Goal: Information Seeking & Learning: Learn about a topic

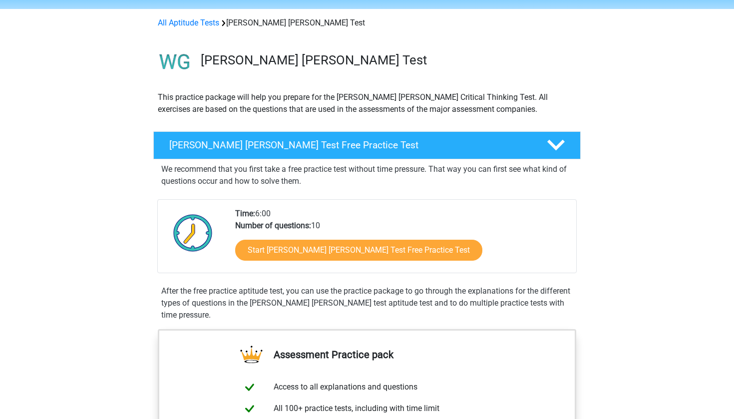
scroll to position [34, 0]
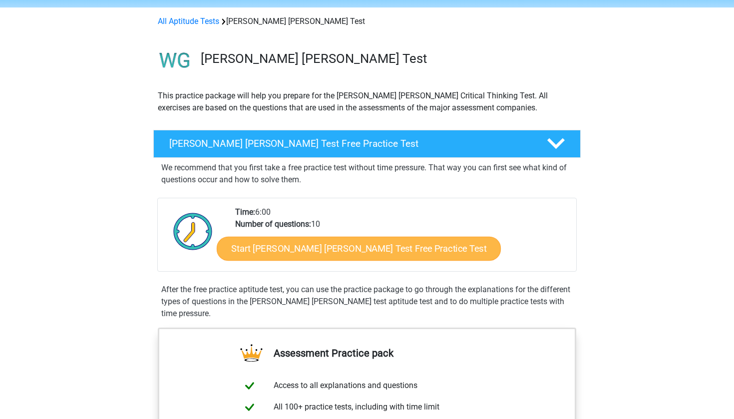
click at [288, 256] on link "Start [PERSON_NAME] [PERSON_NAME] Test Free Practice Test" at bounding box center [359, 249] width 284 height 24
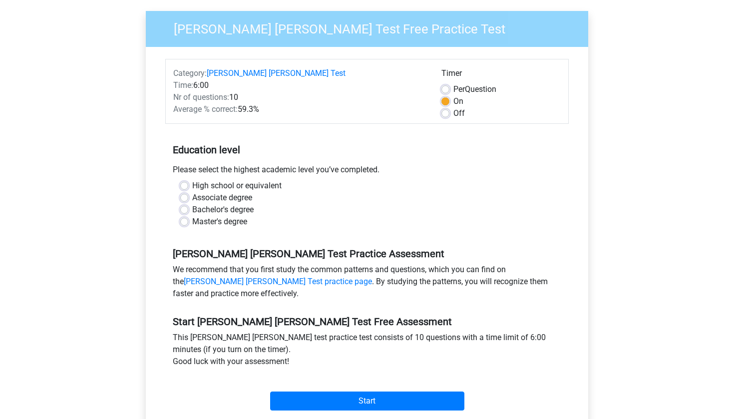
scroll to position [84, 0]
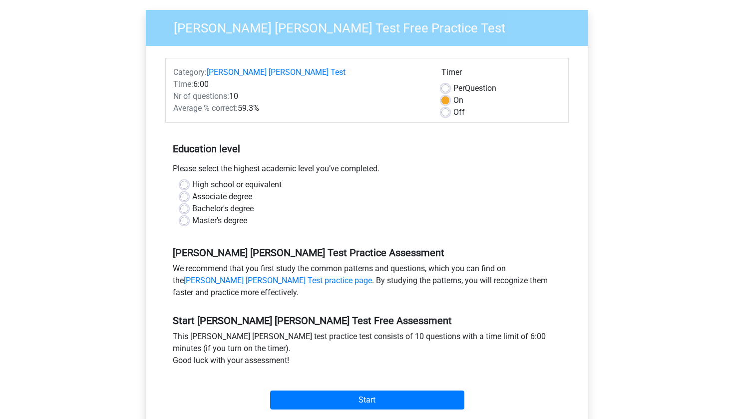
click at [192, 203] on label "Bachelor's degree" at bounding box center [222, 209] width 61 height 12
click at [185, 203] on input "Bachelor's degree" at bounding box center [184, 208] width 8 height 10
radio input "true"
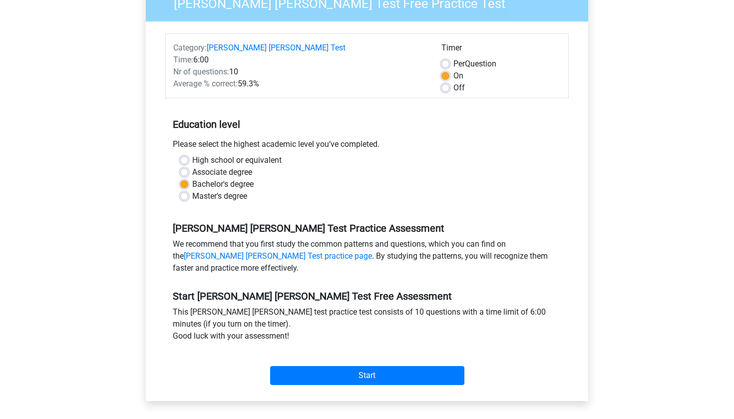
scroll to position [111, 0]
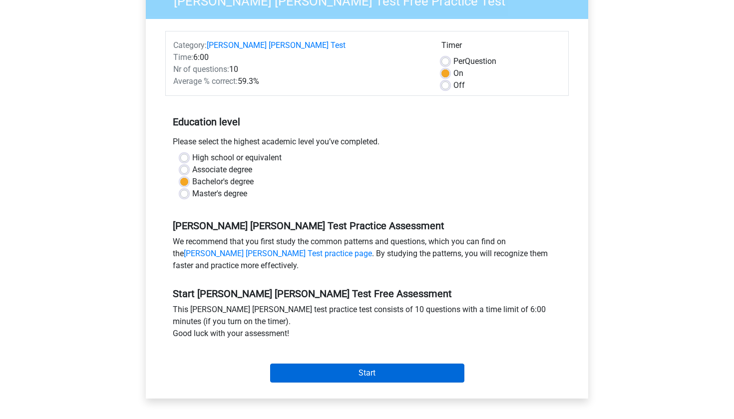
click at [337, 363] on input "Start" at bounding box center [367, 372] width 194 height 19
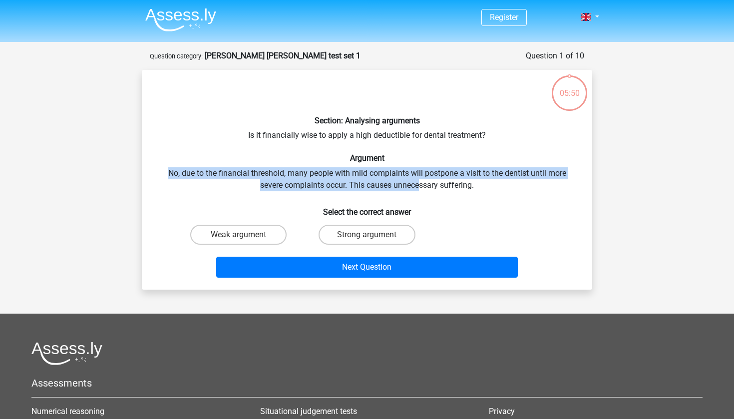
drag, startPoint x: 165, startPoint y: 169, endPoint x: 419, endPoint y: 178, distance: 253.8
click at [419, 178] on div "Section: Analysing arguments Is it financially wise to apply a high deductible …" at bounding box center [367, 180] width 442 height 204
click at [459, 177] on div "Section: Analysing arguments Is it financially wise to apply a high deductible …" at bounding box center [367, 180] width 442 height 204
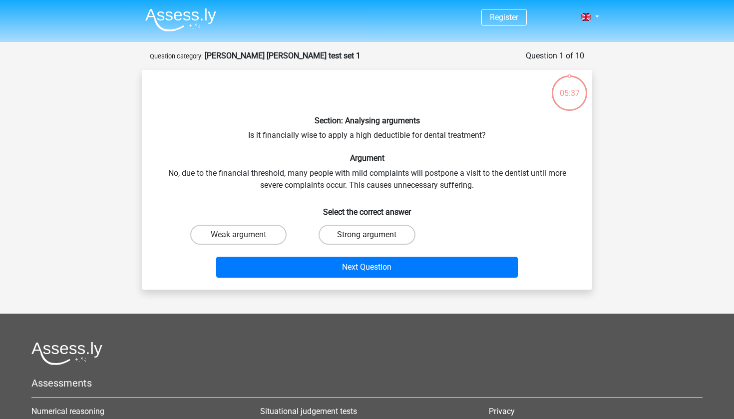
click at [392, 234] on label "Strong argument" at bounding box center [367, 235] width 96 height 20
click at [373, 235] on input "Strong argument" at bounding box center [370, 238] width 6 height 6
radio input "true"
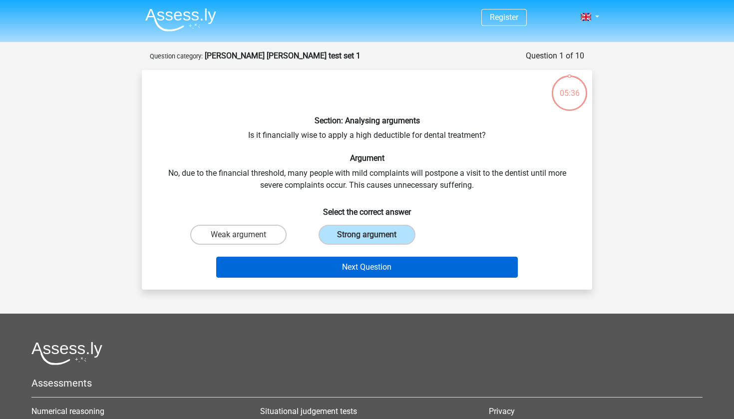
click at [395, 269] on button "Next Question" at bounding box center [367, 267] width 302 height 21
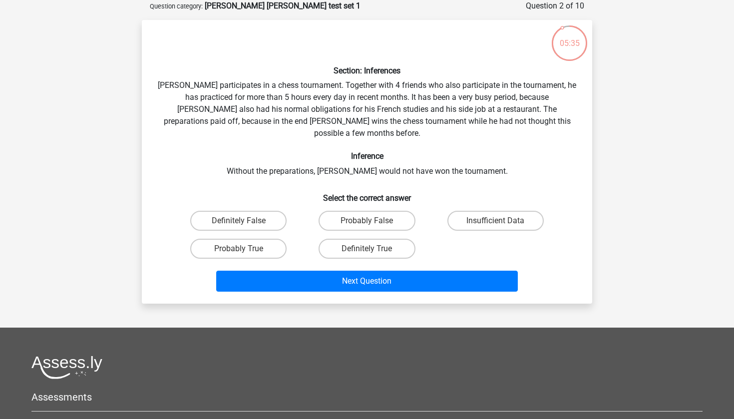
scroll to position [29, 0]
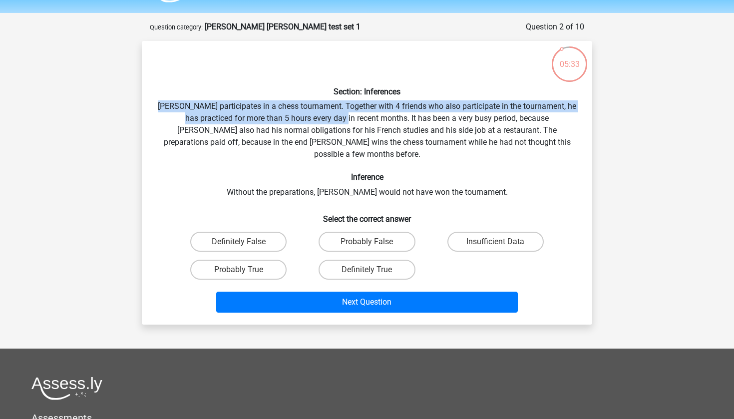
drag, startPoint x: 163, startPoint y: 108, endPoint x: 338, endPoint y: 110, distance: 175.7
click at [339, 110] on div "Section: Inferences Pablo participates in a chess tournament. Together with 4 f…" at bounding box center [367, 183] width 442 height 268
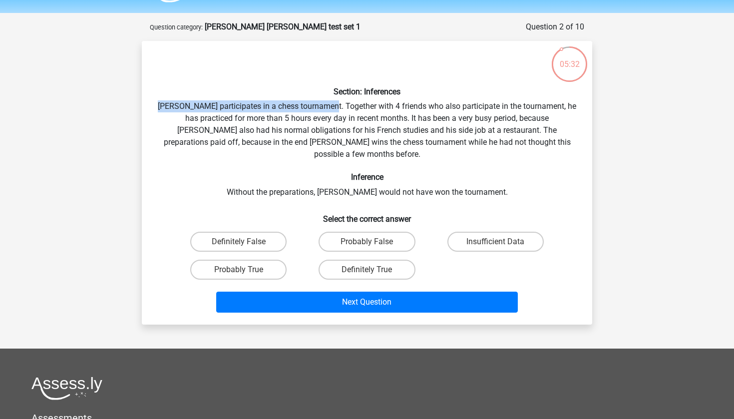
click at [332, 108] on div "Section: Inferences Pablo participates in a chess tournament. Together with 4 f…" at bounding box center [367, 183] width 442 height 268
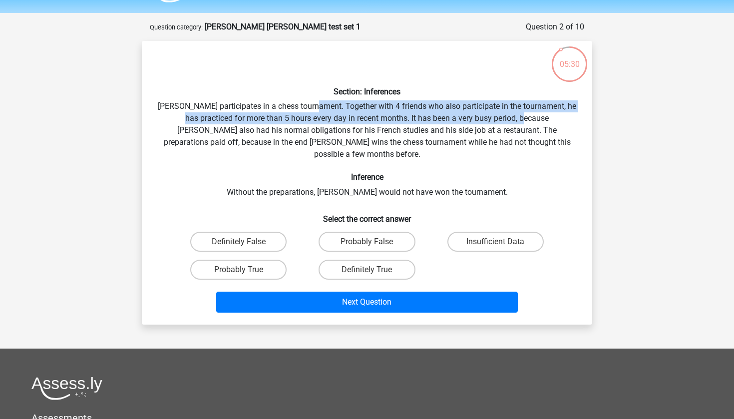
drag, startPoint x: 321, startPoint y: 107, endPoint x: 521, endPoint y: 117, distance: 200.9
click at [523, 118] on div "Section: Inferences Pablo participates in a chess tournament. Together with 4 f…" at bounding box center [367, 183] width 442 height 268
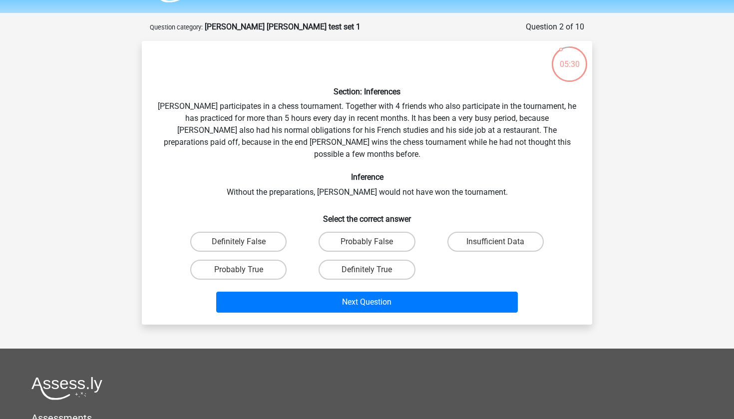
click at [527, 115] on div "Section: Inferences Pablo participates in a chess tournament. Together with 4 f…" at bounding box center [367, 183] width 442 height 268
drag, startPoint x: 198, startPoint y: 120, endPoint x: 313, endPoint y: 113, distance: 115.1
click at [313, 113] on div "Section: Inferences Pablo participates in a chess tournament. Together with 4 f…" at bounding box center [367, 183] width 442 height 268
click at [377, 118] on div "Section: Inferences Pablo participates in a chess tournament. Together with 4 f…" at bounding box center [367, 183] width 442 height 268
drag, startPoint x: 377, startPoint y: 117, endPoint x: 482, endPoint y: 115, distance: 104.9
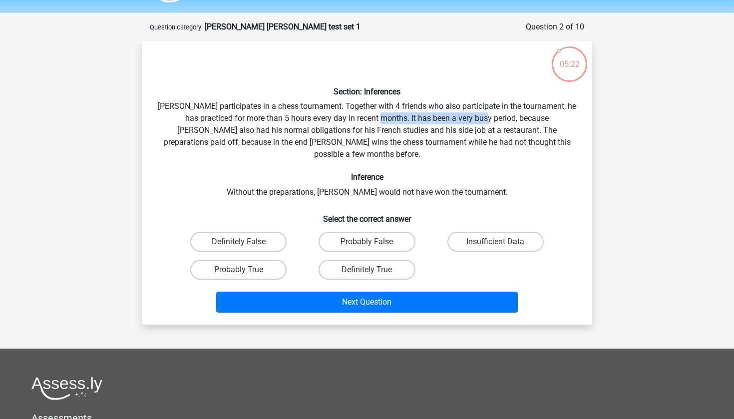
click at [482, 115] on div "Section: Inferences Pablo participates in a chess tournament. Together with 4 f…" at bounding box center [367, 183] width 442 height 268
click at [430, 131] on div "Section: Inferences Pablo participates in a chess tournament. Together with 4 f…" at bounding box center [367, 183] width 442 height 268
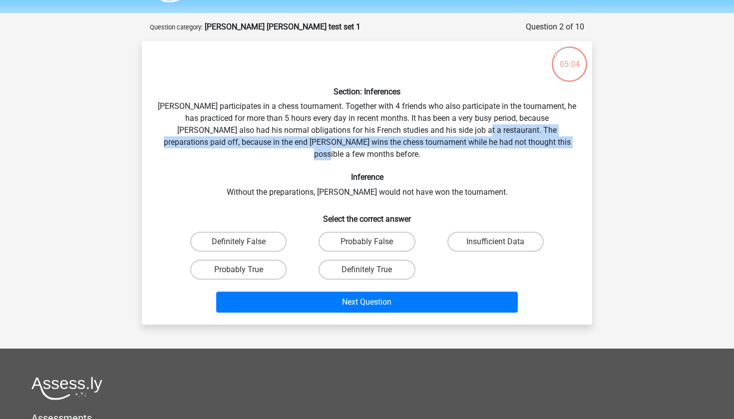
drag, startPoint x: 430, startPoint y: 131, endPoint x: 539, endPoint y: 139, distance: 109.6
click at [539, 139] on div "Section: Inferences Pablo participates in a chess tournament. Together with 4 f…" at bounding box center [367, 183] width 442 height 268
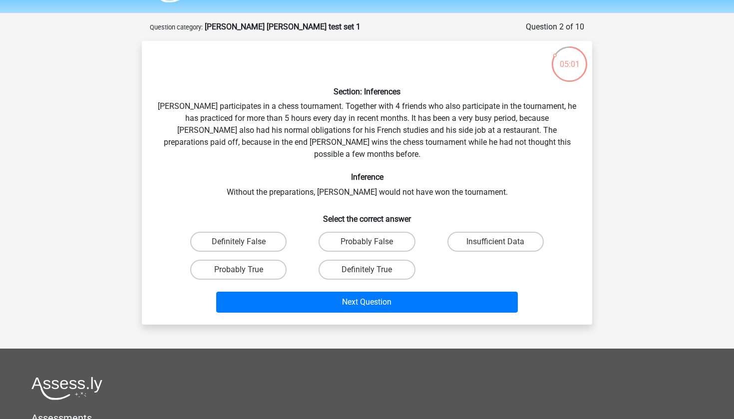
click at [532, 172] on h6 "Inference" at bounding box center [367, 176] width 418 height 9
click at [390, 232] on label "Probably False" at bounding box center [367, 242] width 96 height 20
click at [373, 242] on input "Probably False" at bounding box center [370, 245] width 6 height 6
radio input "true"
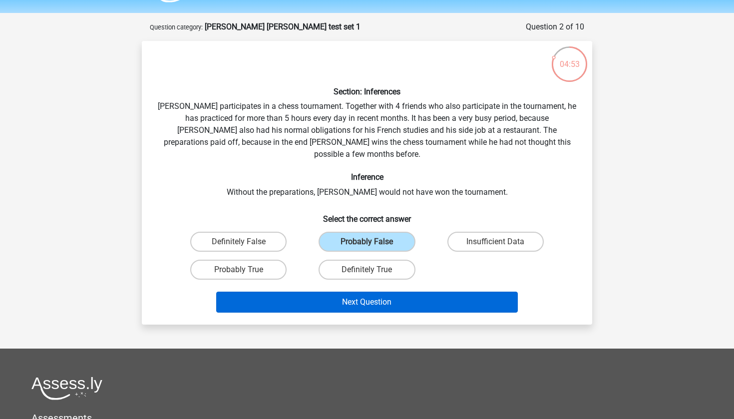
click at [450, 292] on button "Next Question" at bounding box center [367, 302] width 302 height 21
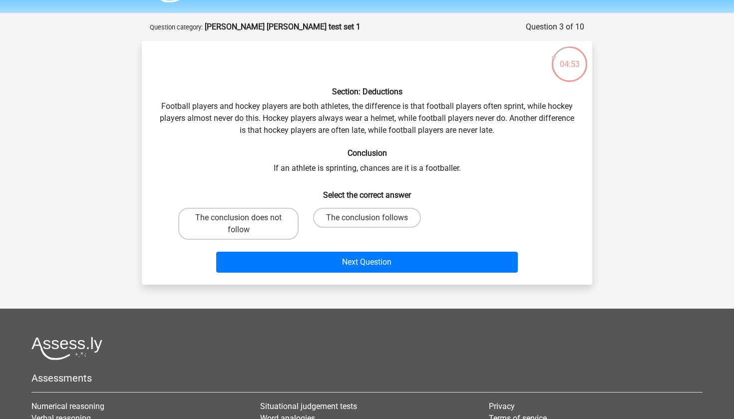
scroll to position [50, 0]
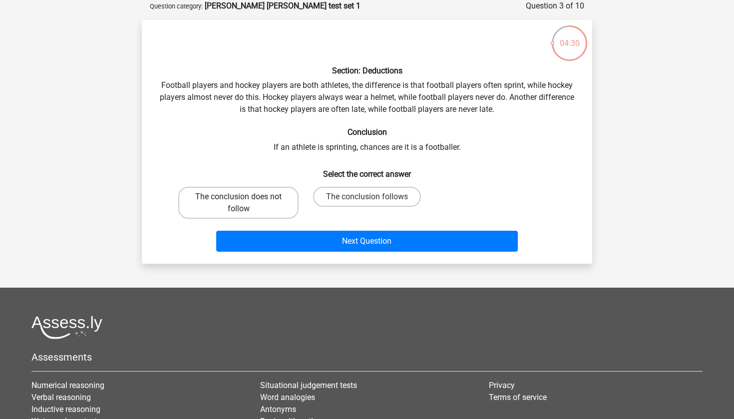
click at [221, 209] on label "The conclusion does not follow" at bounding box center [238, 203] width 120 height 32
click at [239, 203] on input "The conclusion does not follow" at bounding box center [242, 200] width 6 height 6
radio input "true"
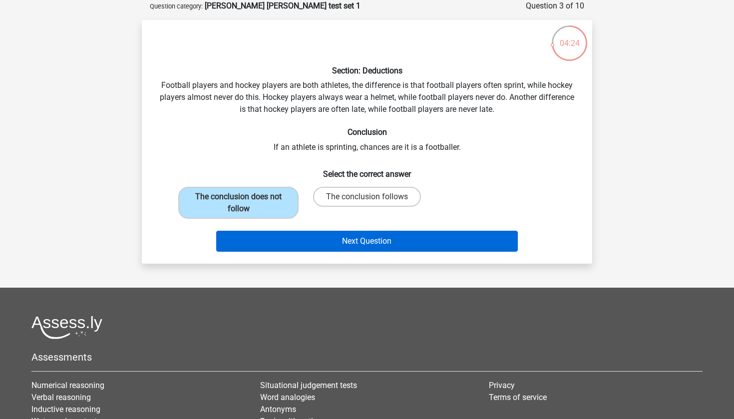
click at [316, 237] on button "Next Question" at bounding box center [367, 241] width 302 height 21
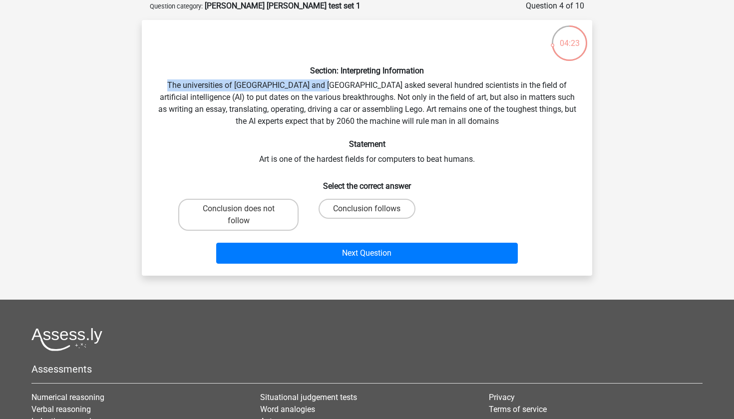
drag, startPoint x: 163, startPoint y: 82, endPoint x: 321, endPoint y: 90, distance: 157.9
click at [321, 90] on div "Section: Interpreting Information The universities of Oxford and Yale asked sev…" at bounding box center [367, 148] width 442 height 240
click at [363, 200] on label "Conclusion follows" at bounding box center [367, 209] width 96 height 20
click at [367, 209] on input "Conclusion follows" at bounding box center [370, 212] width 6 height 6
radio input "true"
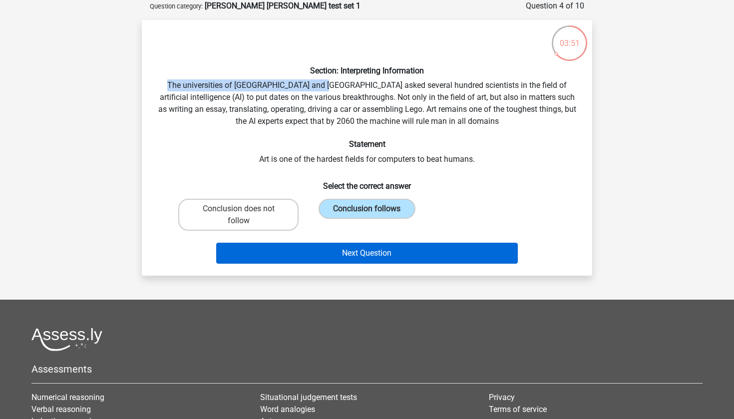
click at [371, 251] on button "Next Question" at bounding box center [367, 253] width 302 height 21
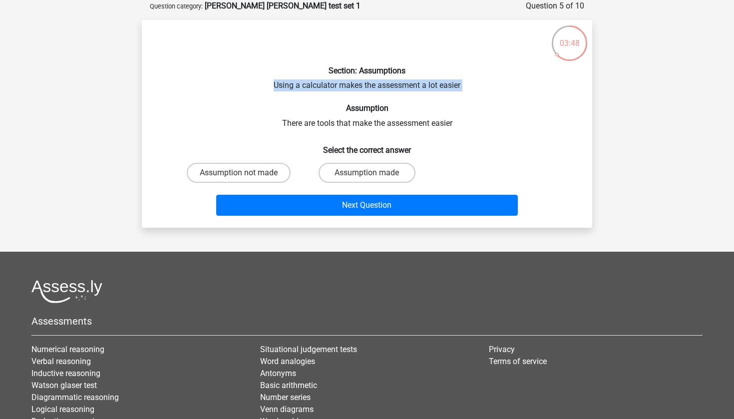
drag, startPoint x: 273, startPoint y: 84, endPoint x: 397, endPoint y: 93, distance: 125.2
click at [397, 93] on div "Section: Assumptions Using a calculator makes the assessment a lot easier Assum…" at bounding box center [367, 124] width 442 height 192
click at [398, 99] on div "Section: Assumptions Using a calculator makes the assessment a lot easier Assum…" at bounding box center [367, 124] width 442 height 192
click at [382, 178] on label "Assumption made" at bounding box center [367, 173] width 96 height 20
click at [373, 178] on input "Assumption made" at bounding box center [370, 176] width 6 height 6
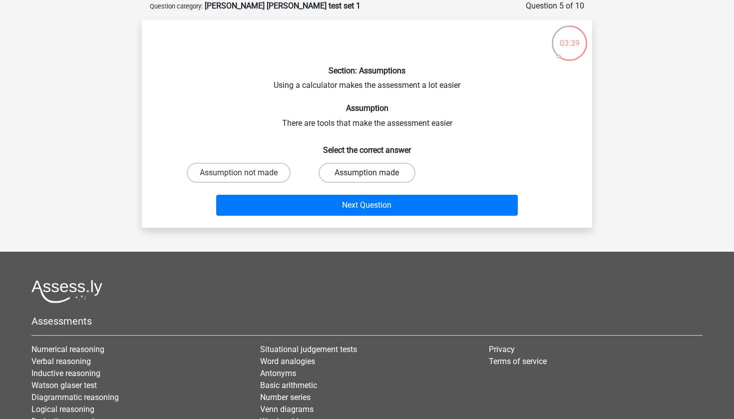
radio input "true"
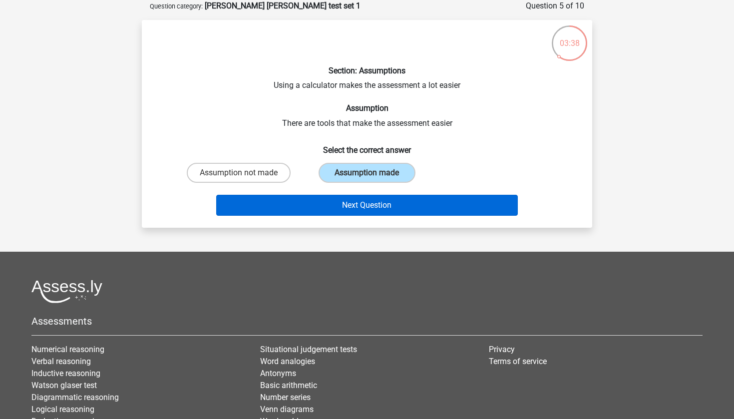
click at [386, 204] on button "Next Question" at bounding box center [367, 205] width 302 height 21
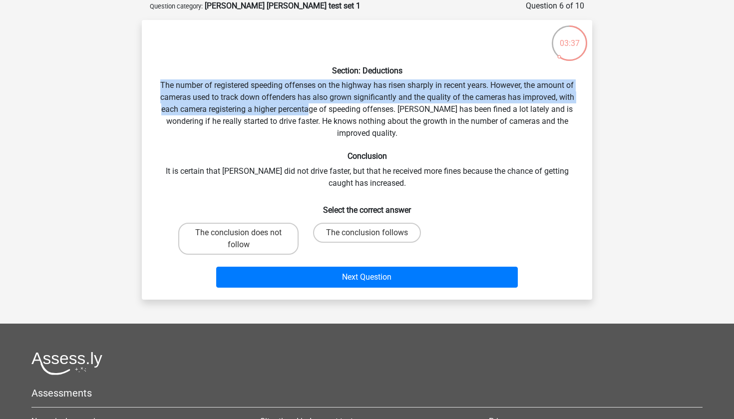
drag, startPoint x: 158, startPoint y: 83, endPoint x: 311, endPoint y: 104, distance: 154.8
click at [311, 104] on div "Section: Deductions The number of registered speeding offenses on the highway h…" at bounding box center [367, 160] width 442 height 264
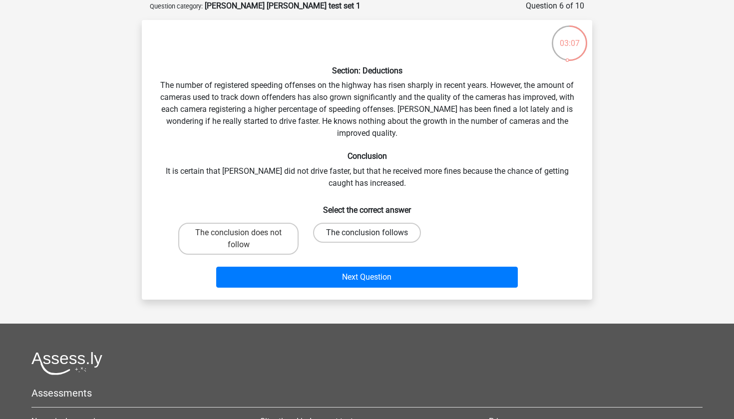
click at [378, 237] on label "The conclusion follows" at bounding box center [367, 233] width 108 height 20
click at [373, 237] on input "The conclusion follows" at bounding box center [370, 236] width 6 height 6
radio input "true"
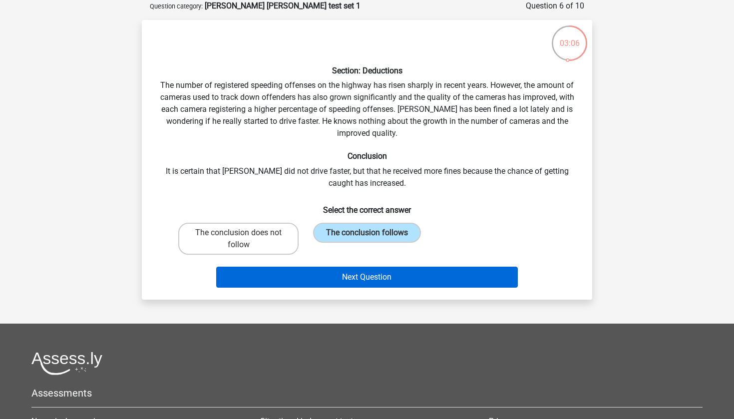
click at [395, 280] on button "Next Question" at bounding box center [367, 277] width 302 height 21
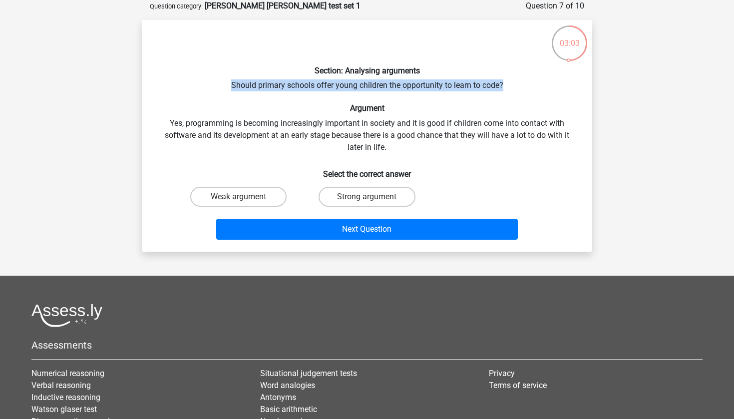
drag, startPoint x: 233, startPoint y: 84, endPoint x: 524, endPoint y: 84, distance: 291.6
click at [524, 84] on div "Section: Analysing arguments Should primary schools offer young children the op…" at bounding box center [367, 136] width 442 height 216
click at [390, 198] on label "Strong argument" at bounding box center [367, 197] width 96 height 20
click at [373, 198] on input "Strong argument" at bounding box center [370, 200] width 6 height 6
radio input "true"
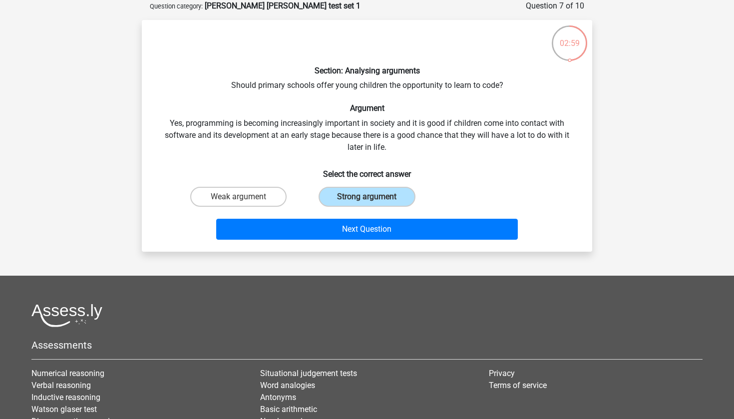
click at [235, 104] on h6 "Argument" at bounding box center [367, 107] width 418 height 9
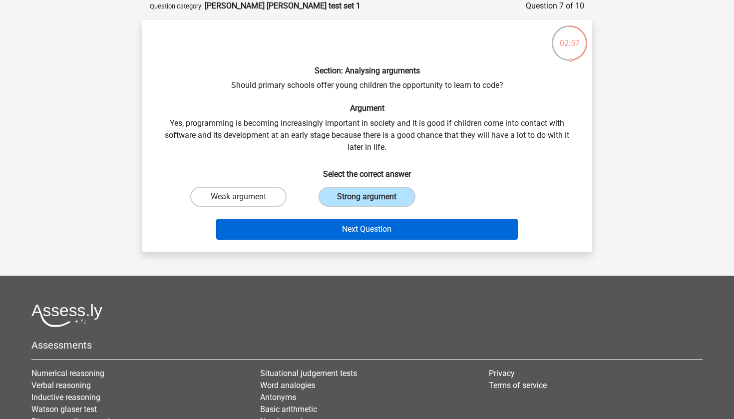
click at [406, 231] on button "Next Question" at bounding box center [367, 229] width 302 height 21
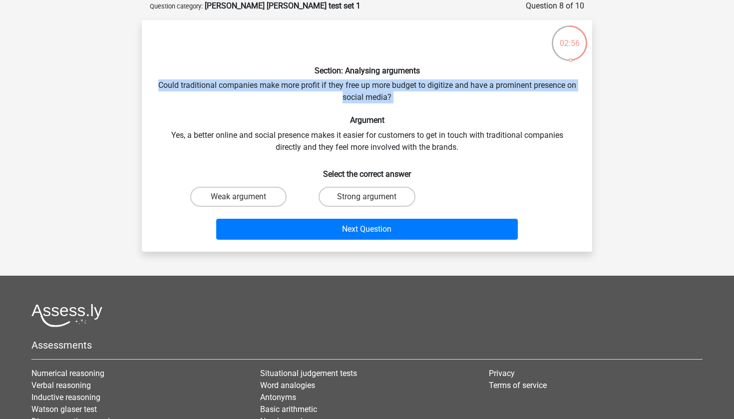
drag, startPoint x: 162, startPoint y: 86, endPoint x: 358, endPoint y: 108, distance: 197.4
click at [359, 109] on div "Section: Analysing arguments Could traditional companies make more profit if th…" at bounding box center [367, 136] width 442 height 216
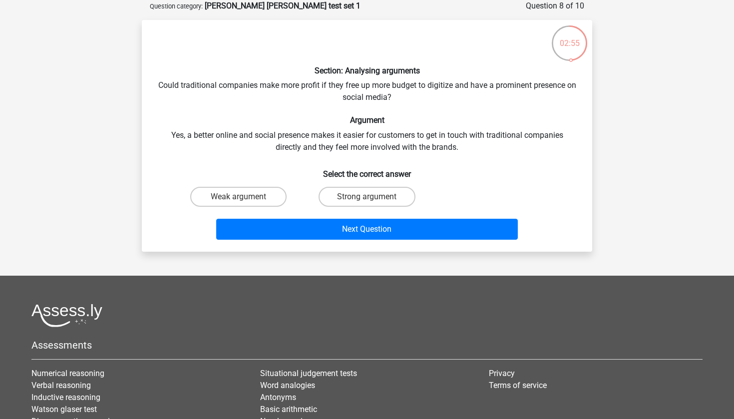
click at [317, 116] on h6 "Argument" at bounding box center [367, 119] width 418 height 9
click at [415, 87] on div "Section: Analysing arguments Could traditional companies make more profit if th…" at bounding box center [367, 136] width 442 height 216
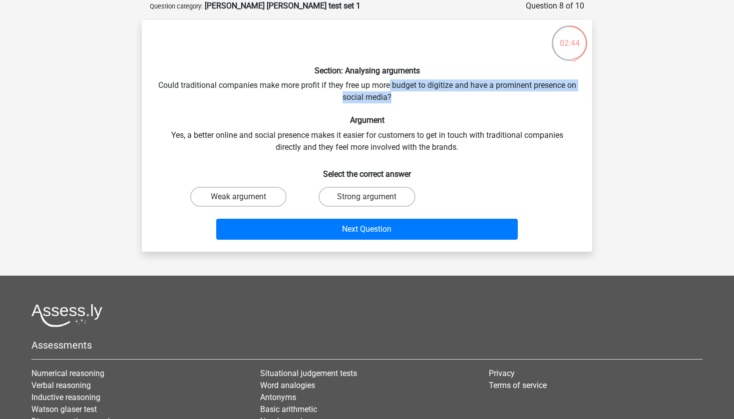
drag, startPoint x: 394, startPoint y: 85, endPoint x: 542, endPoint y: 91, distance: 148.4
click at [543, 92] on div "Section: Analysing arguments Could traditional companies make more profit if th…" at bounding box center [367, 136] width 442 height 216
click at [539, 93] on div "Section: Analysing arguments Could traditional companies make more profit if th…" at bounding box center [367, 136] width 442 height 216
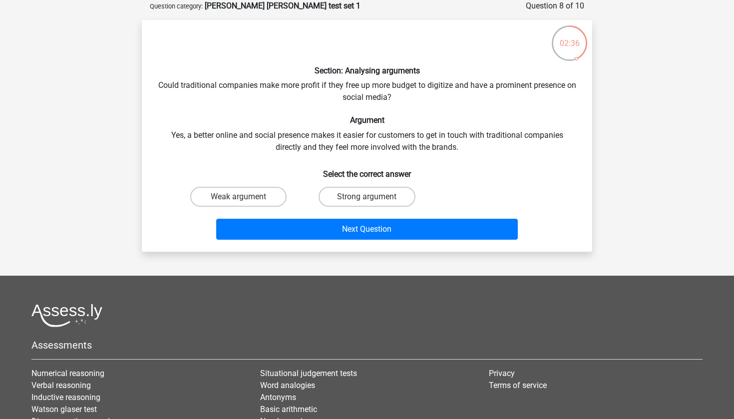
drag, startPoint x: 170, startPoint y: 133, endPoint x: 395, endPoint y: 132, distance: 225.7
click at [395, 132] on div "Section: Analysing arguments Could traditional companies make more profit if th…" at bounding box center [367, 136] width 442 height 216
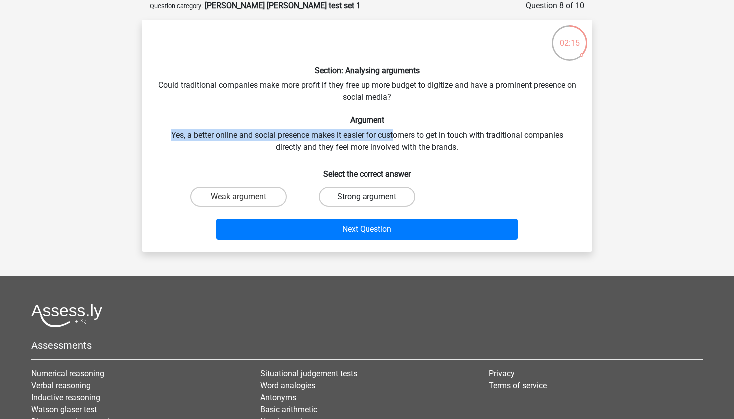
click at [366, 192] on label "Strong argument" at bounding box center [367, 197] width 96 height 20
click at [367, 197] on input "Strong argument" at bounding box center [370, 200] width 6 height 6
radio input "true"
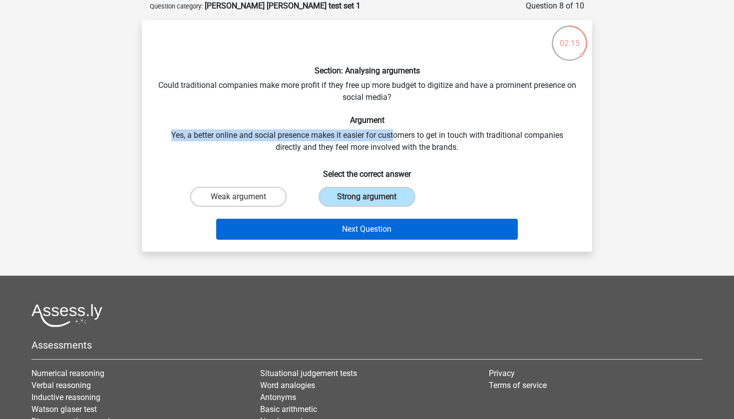
click at [350, 225] on button "Next Question" at bounding box center [367, 229] width 302 height 21
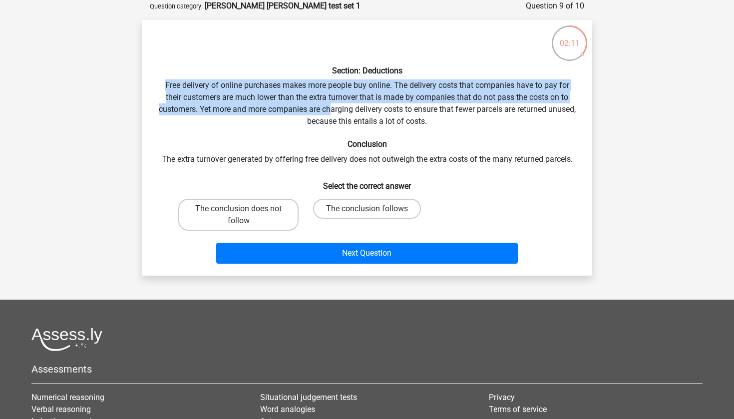
drag, startPoint x: 161, startPoint y: 86, endPoint x: 345, endPoint y: 105, distance: 185.7
click at [345, 105] on div "Section: Deductions Free delivery of online purchases makes more people buy onl…" at bounding box center [367, 148] width 442 height 240
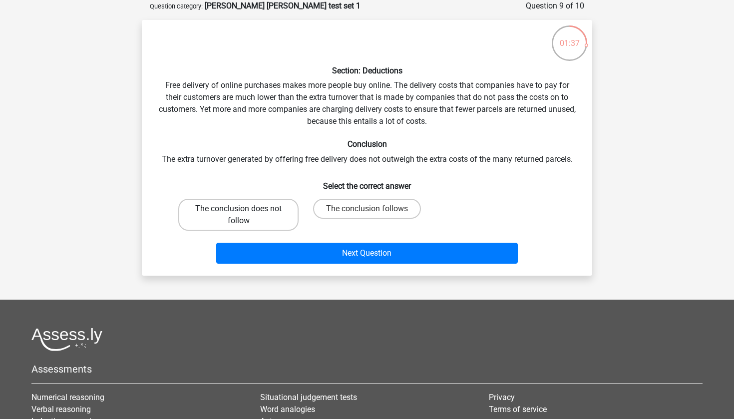
click at [280, 207] on label "The conclusion does not follow" at bounding box center [238, 215] width 120 height 32
click at [245, 209] on input "The conclusion does not follow" at bounding box center [242, 212] width 6 height 6
radio input "true"
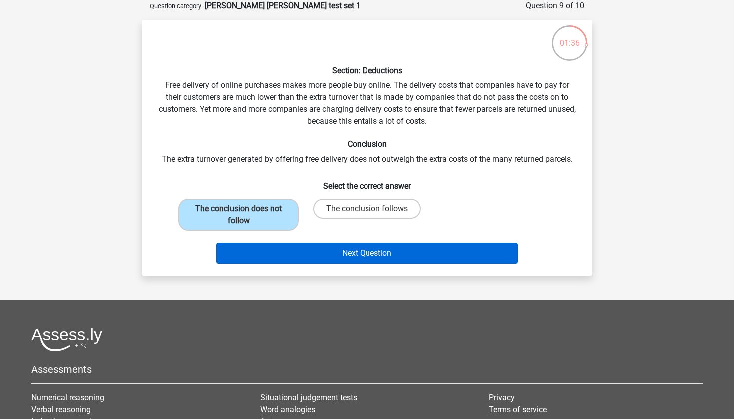
click at [329, 252] on button "Next Question" at bounding box center [367, 253] width 302 height 21
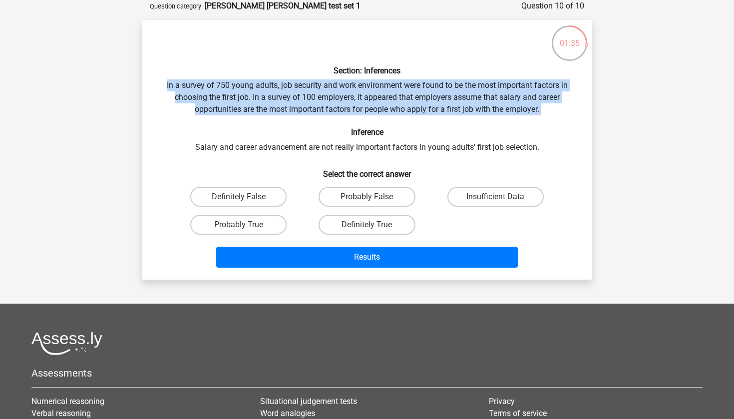
drag, startPoint x: 161, startPoint y: 82, endPoint x: 419, endPoint y: 118, distance: 260.7
click at [419, 118] on div "Section: Inferences In a survey of 750 young adults, job security and work envi…" at bounding box center [367, 150] width 442 height 244
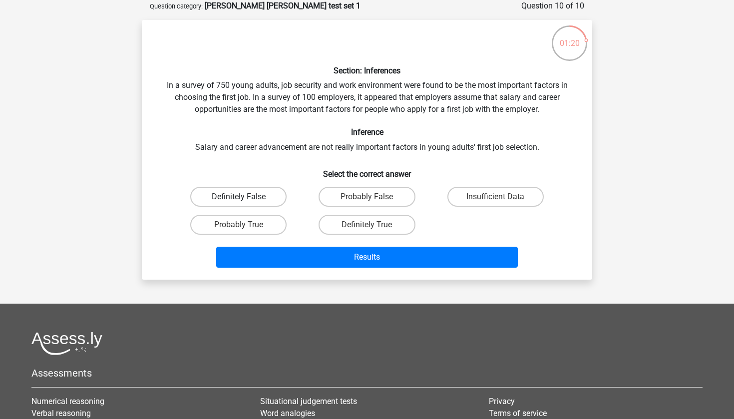
click at [267, 198] on label "Definitely False" at bounding box center [238, 197] width 96 height 20
click at [245, 198] on input "Definitely False" at bounding box center [242, 200] width 6 height 6
radio input "true"
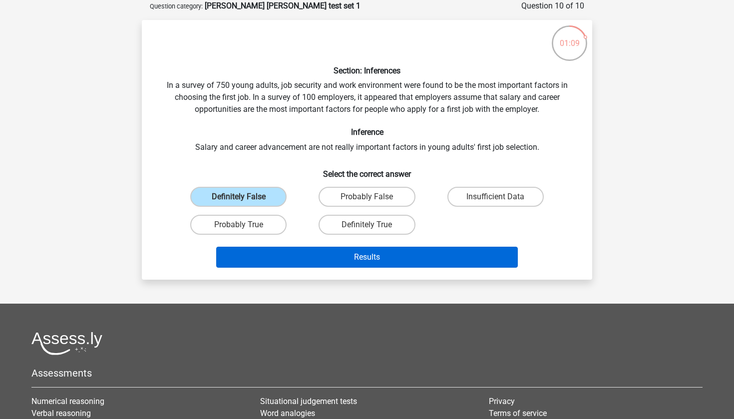
click at [319, 259] on button "Results" at bounding box center [367, 257] width 302 height 21
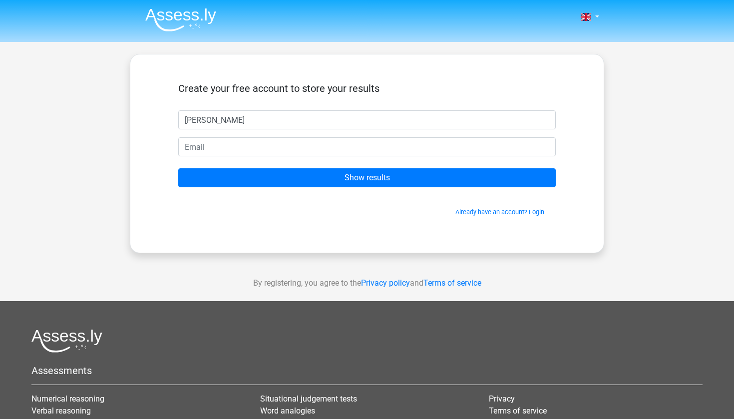
type input "lucy"
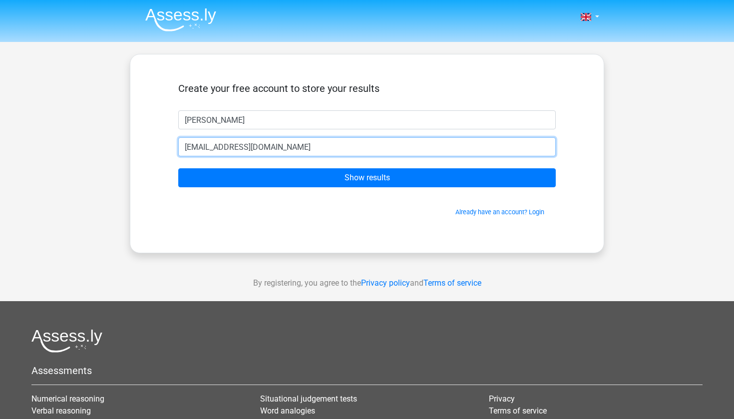
type input "1602llbhorne@gmail.com"
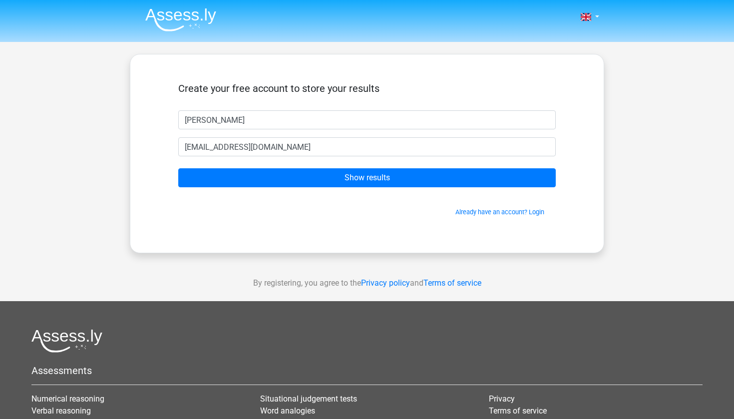
click at [301, 191] on form "Create your free account to store your results lucy 1602llbhorne@gmail.com Show…" at bounding box center [366, 149] width 377 height 134
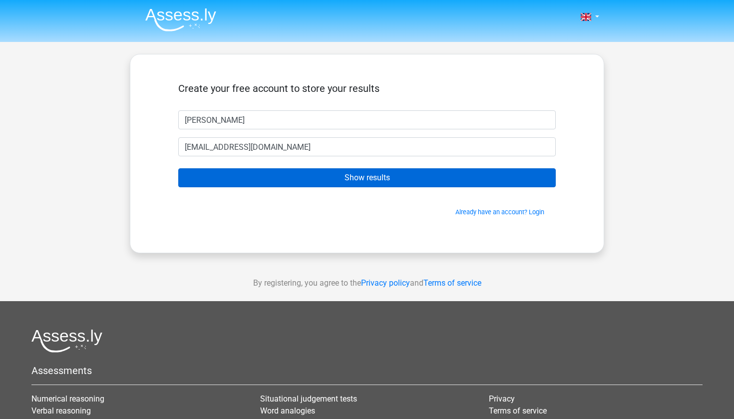
click at [303, 180] on input "Show results" at bounding box center [366, 177] width 377 height 19
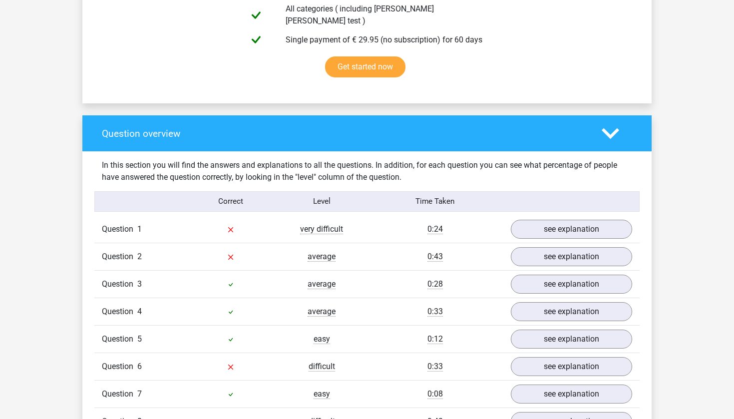
scroll to position [637, 0]
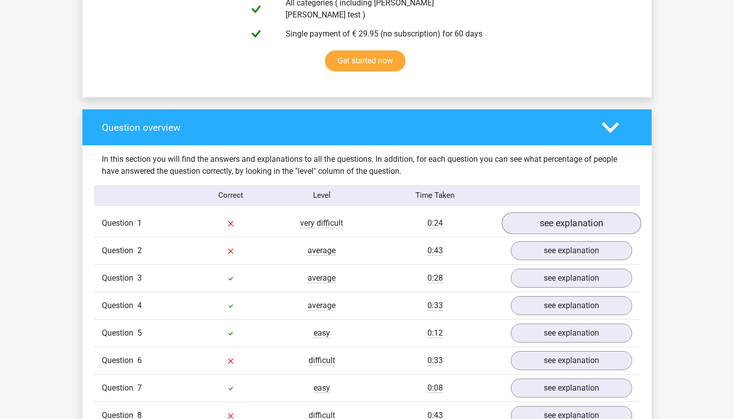
click at [593, 214] on link "see explanation" at bounding box center [571, 223] width 139 height 22
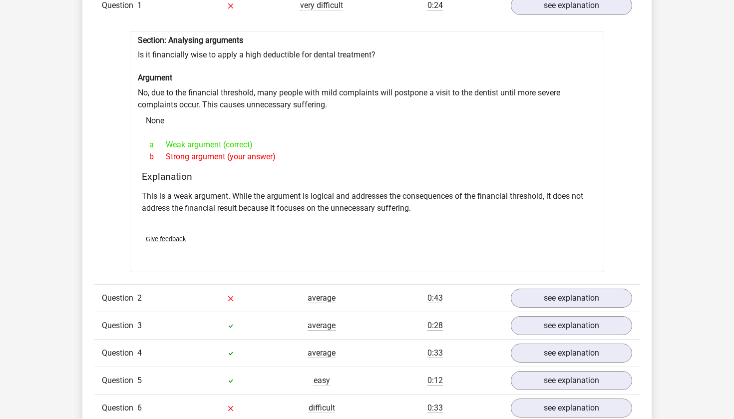
scroll to position [871, 0]
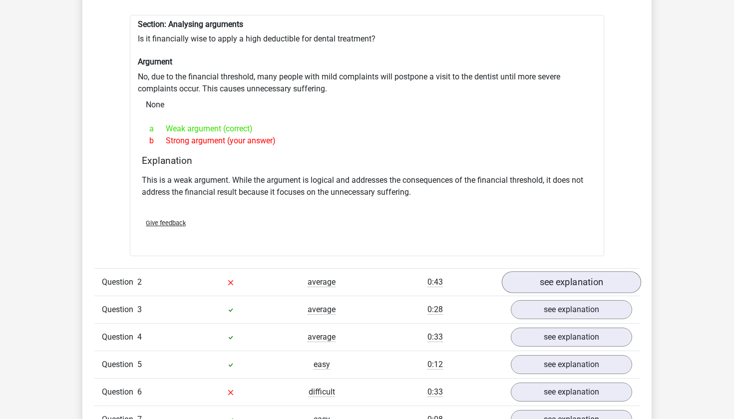
click at [520, 274] on link "see explanation" at bounding box center [571, 282] width 139 height 22
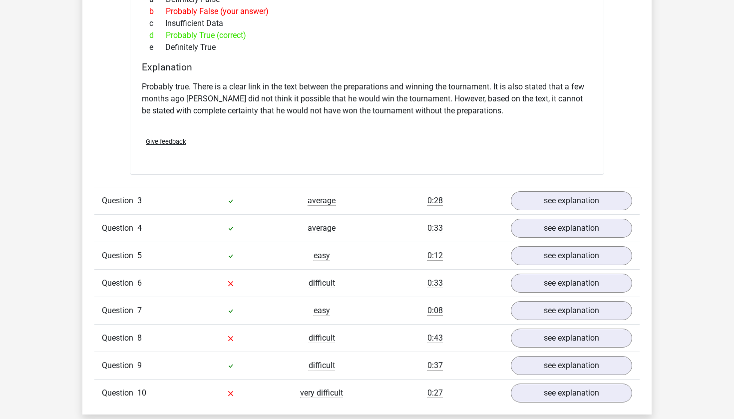
scroll to position [1387, 0]
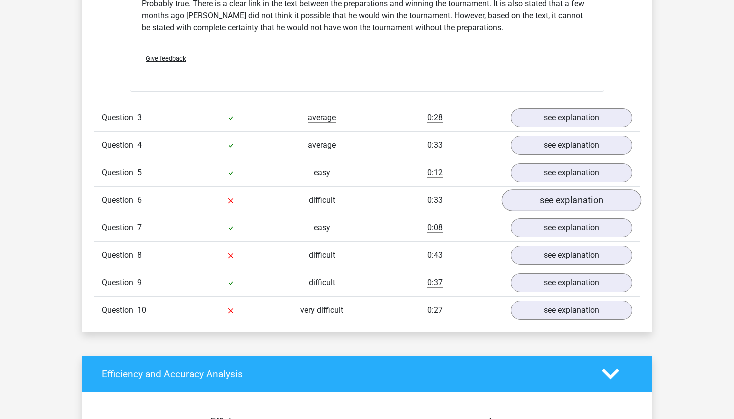
click at [528, 191] on link "see explanation" at bounding box center [571, 201] width 139 height 22
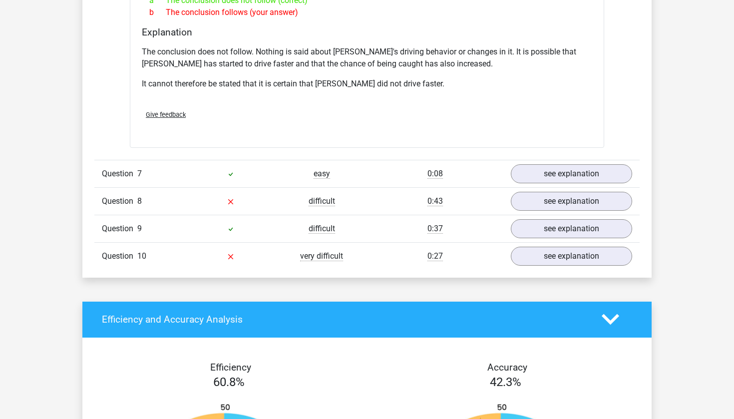
scroll to position [1782, 0]
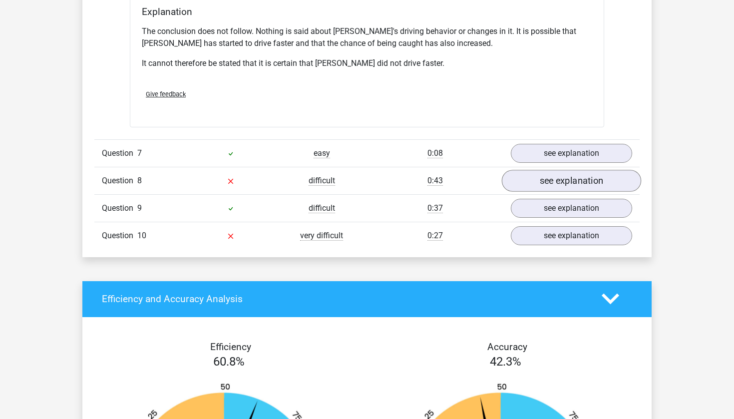
click at [534, 170] on link "see explanation" at bounding box center [571, 181] width 139 height 22
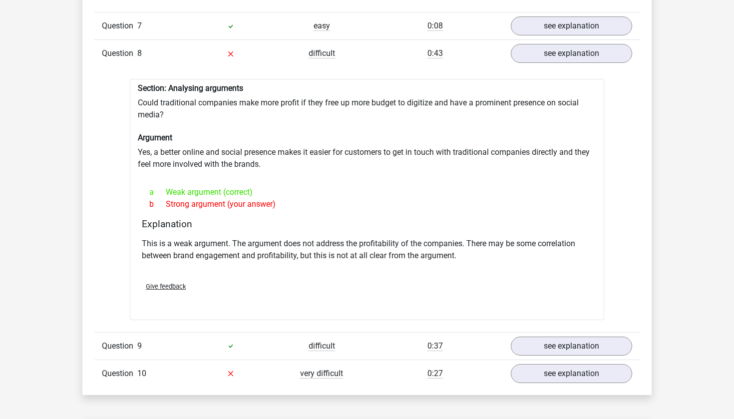
scroll to position [1911, 0]
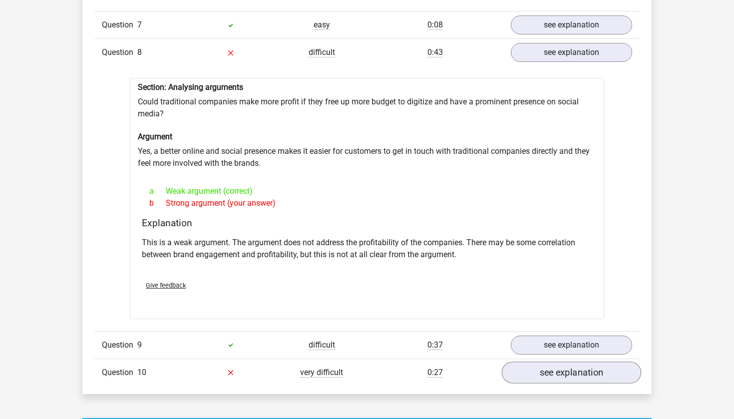
click at [541, 361] on link "see explanation" at bounding box center [571, 372] width 139 height 22
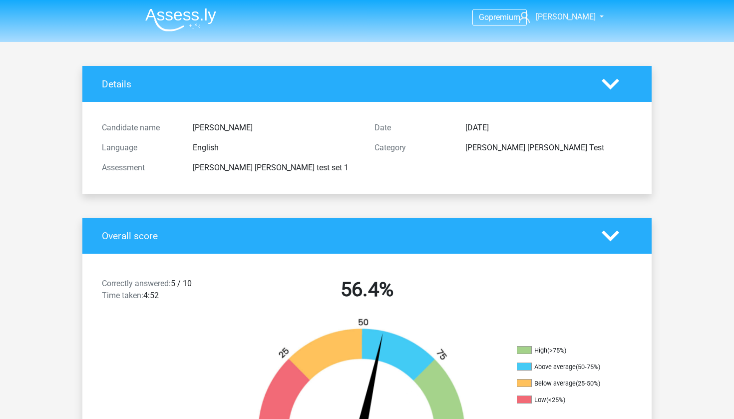
scroll to position [0, 0]
